Goal: Task Accomplishment & Management: Manage account settings

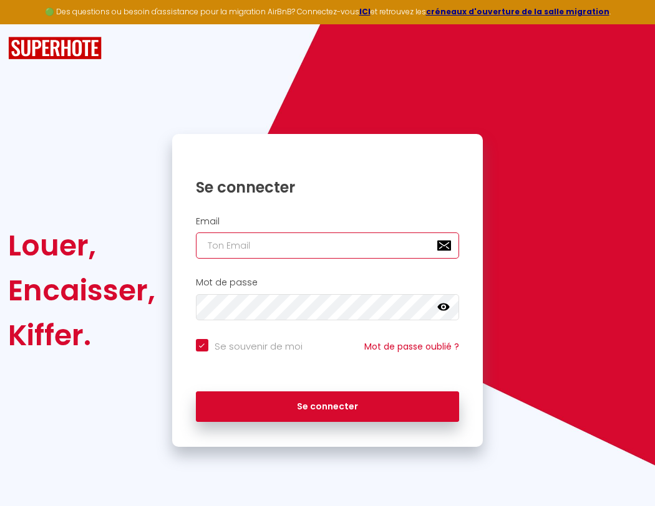
type input "s"
checkbox input "true"
type input "su"
checkbox input "true"
type input "sup"
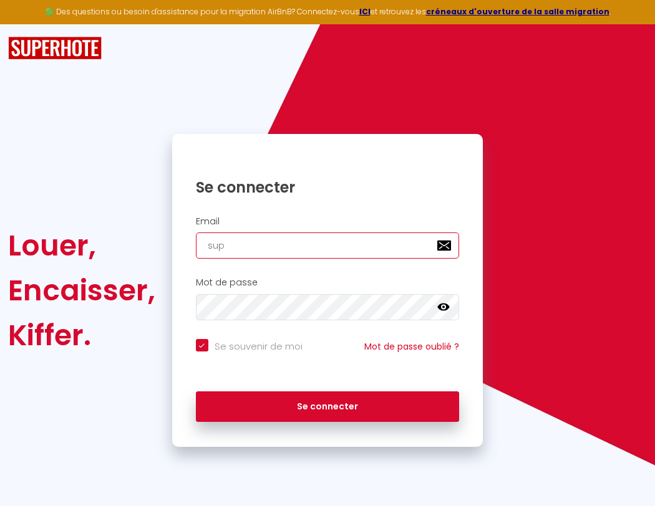
checkbox input "true"
type input "supe"
checkbox input "true"
type input "super"
checkbox input "true"
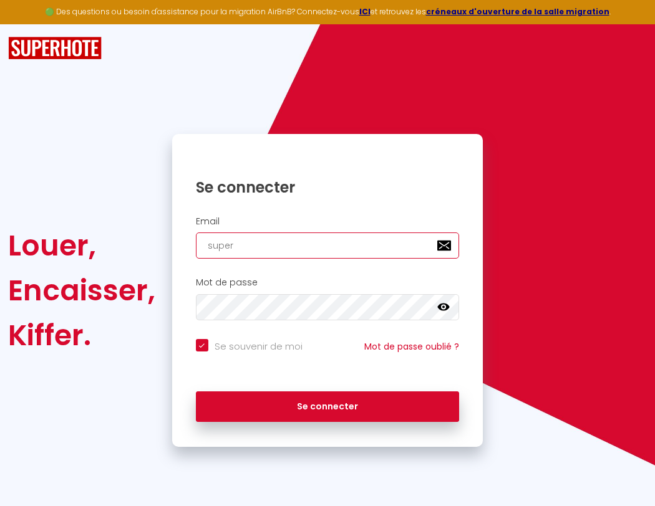
type input "superb"
checkbox input "true"
type input "s"
checkbox input "true"
type input "superbo"
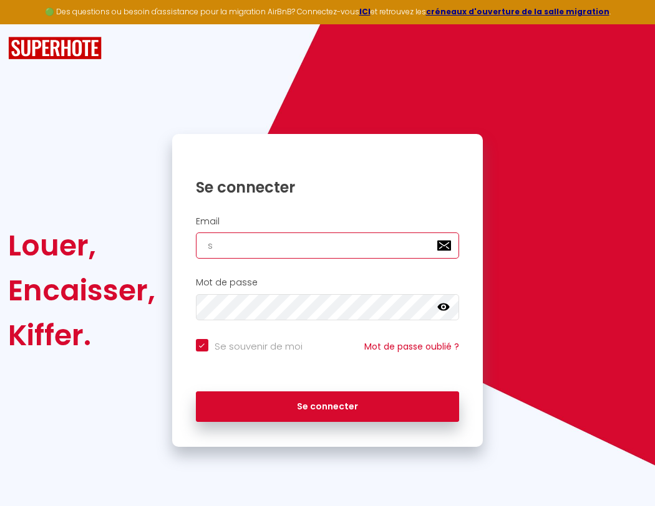
checkbox input "true"
type input "su"
checkbox input "true"
type input "superbor"
checkbox input "true"
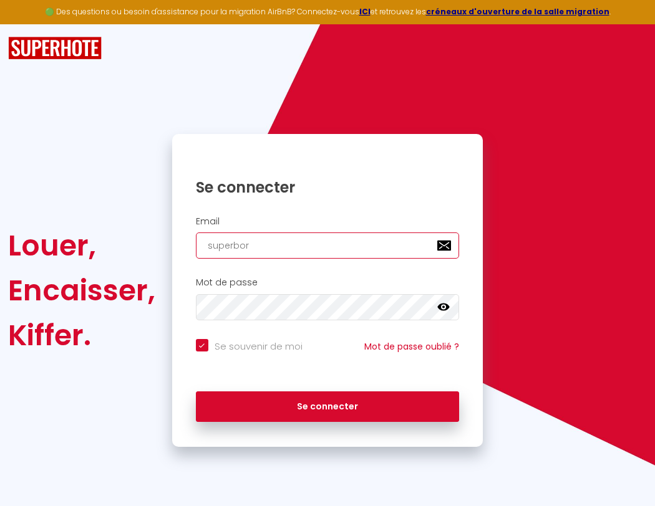
type input "sup"
checkbox input "true"
type input "superbord"
checkbox input "true"
type input "supe"
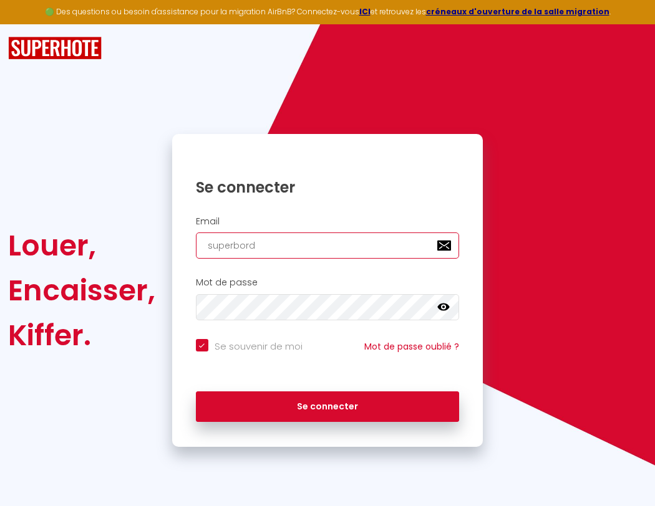
checkbox input "true"
type input "superborde"
checkbox input "true"
type input "super"
checkbox input "true"
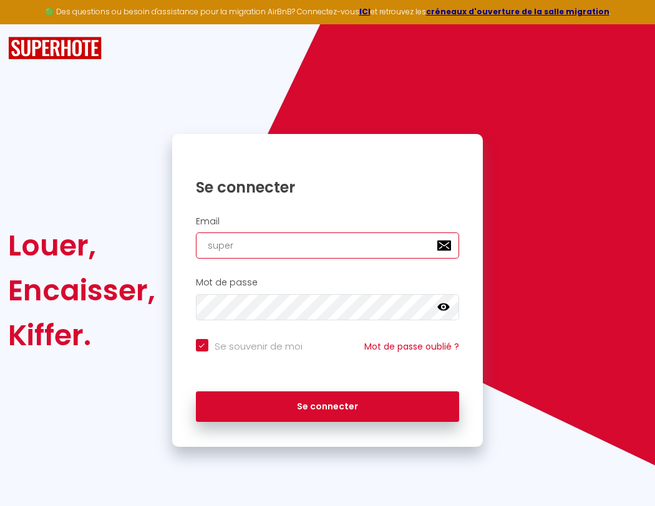
type input "superbordea"
checkbox input "true"
type input "superb"
checkbox input "true"
type input "superbordeau"
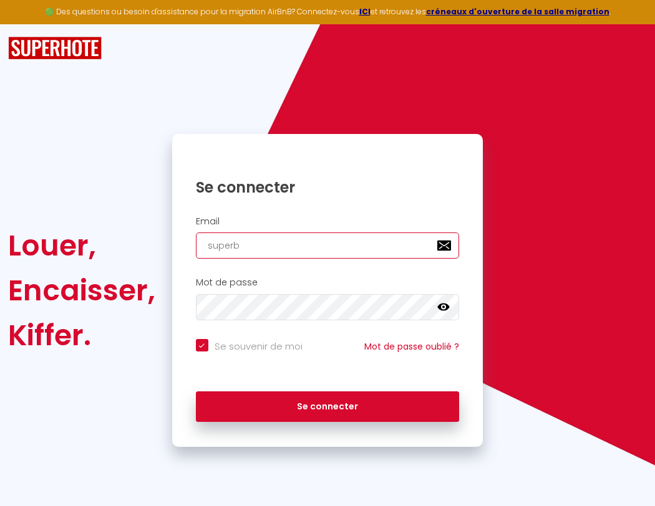
checkbox input "true"
type input "s"
checkbox input "true"
type input "su"
checkbox input "true"
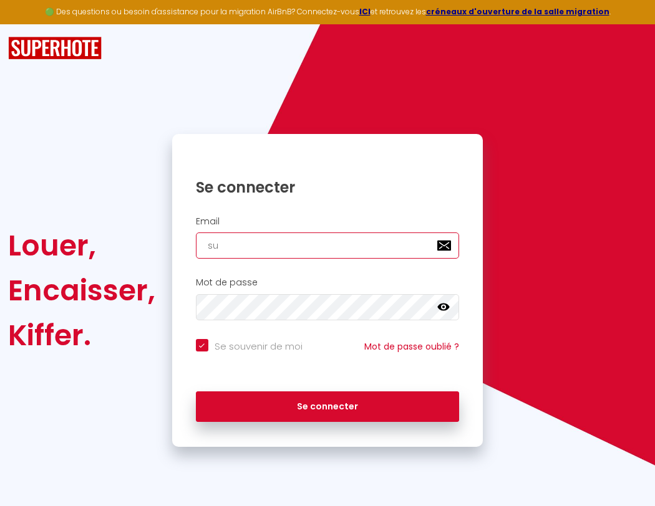
type input "superbordeaux"
checkbox input "true"
type input "superbordeaux@"
checkbox input "true"
type input "superbordeaux@g"
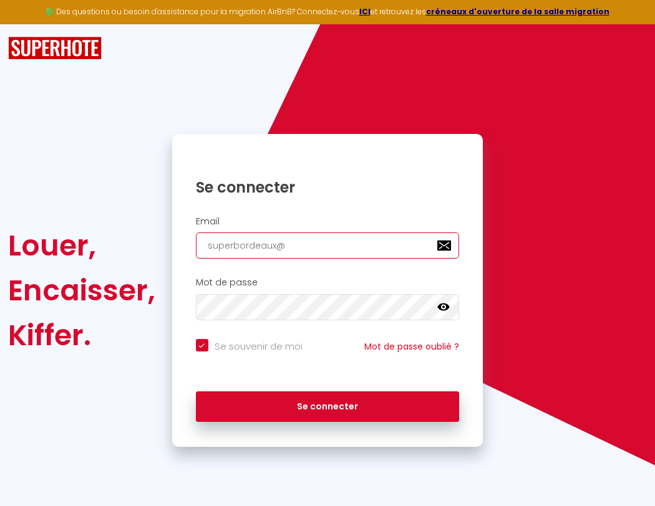
checkbox input "true"
type input "superbordeaux@gm"
checkbox input "true"
type input "superbordeaux@gma"
checkbox input "true"
